Goal: Information Seeking & Learning: Learn about a topic

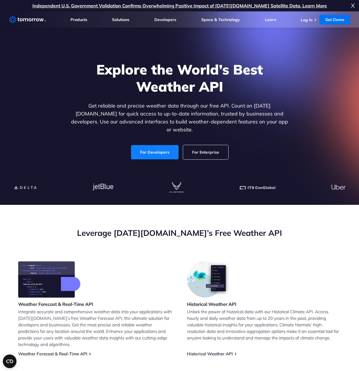
click at [153, 149] on link "For Developers" at bounding box center [155, 152] width 48 height 14
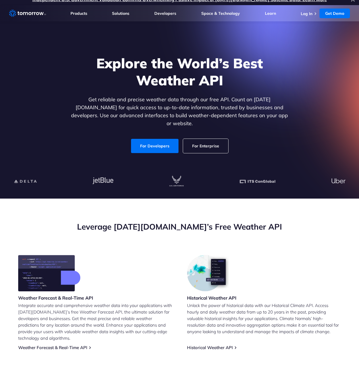
click at [211, 139] on link "For Enterprise" at bounding box center [205, 146] width 45 height 14
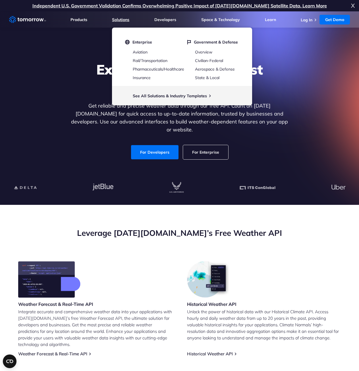
click at [120, 19] on link "Solutions" at bounding box center [120, 19] width 17 height 5
